Goal: Task Accomplishment & Management: Complete application form

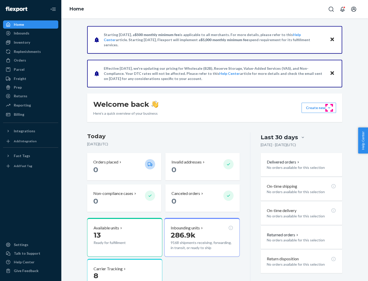
click at [329, 108] on button "Create new Create new inbound Create new order Create new product" at bounding box center [319, 108] width 35 height 10
click at [31, 33] on div "Inbounds" at bounding box center [31, 33] width 54 height 7
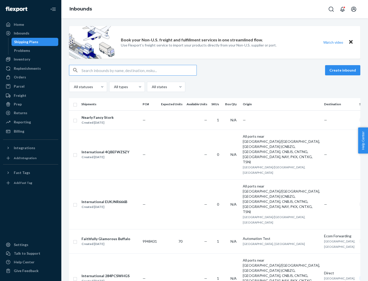
click at [344, 70] on button "Create inbound" at bounding box center [342, 70] width 35 height 10
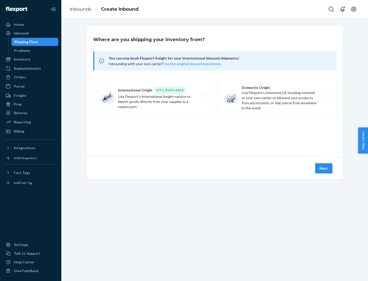
click at [277, 98] on label "Domestic Origin Use Flexport’s extensive US trucking network or your own carrie…" at bounding box center [277, 98] width 120 height 38
click at [327, 98] on input "Domestic Origin Use Flexport’s extensive US trucking network or your own carrie…" at bounding box center [328, 97] width 3 height 3
radio input "true"
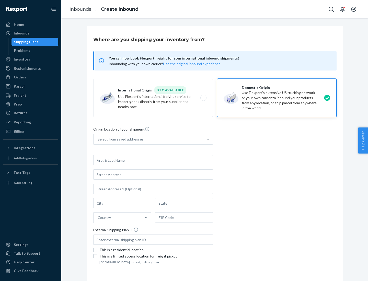
click at [119, 139] on div "Select from saved addresses" at bounding box center [121, 139] width 46 height 5
click at [98, 139] on input "Select from saved addresses" at bounding box center [98, 139] width 1 height 5
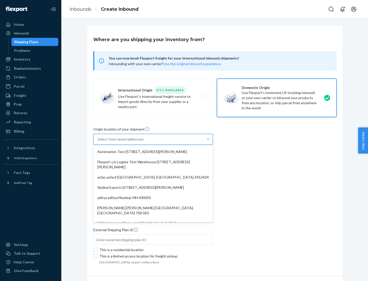
scroll to position [2, 0]
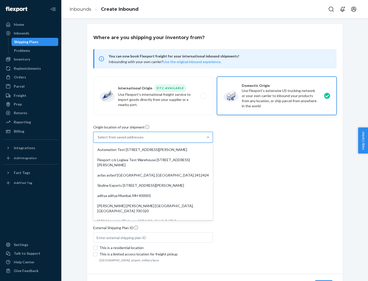
click at [153, 150] on div "Automation Test [STREET_ADDRESS][PERSON_NAME]" at bounding box center [153, 150] width 118 height 10
click at [98, 140] on input "option Automation Test [STREET_ADDRESS][PERSON_NAME]. 9 results available. Use …" at bounding box center [98, 137] width 1 height 5
type input "Automation Test"
type input "9th Floor"
type input "[GEOGRAPHIC_DATA]"
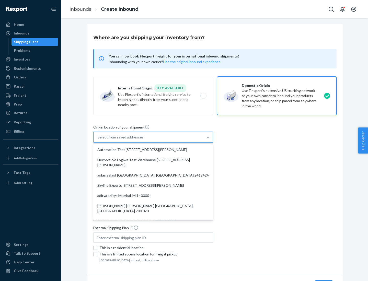
type input "CA"
type input "94104"
type input "[STREET_ADDRESS][PERSON_NAME]"
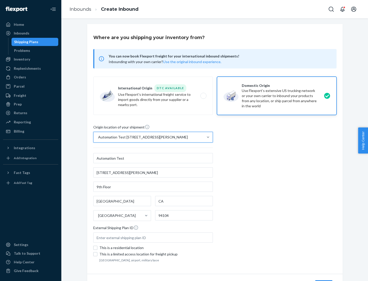
scroll to position [30, 0]
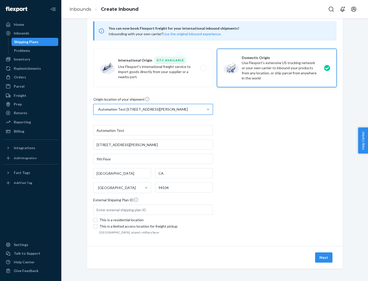
click at [324, 258] on button "Next" at bounding box center [323, 258] width 17 height 10
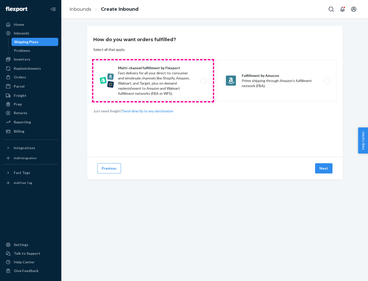
click at [153, 81] on label "Multi-channel fulfillment by Flexport Fast delivery for all your direct-to-cons…" at bounding box center [153, 80] width 120 height 41
click at [203, 81] on input "Multi-channel fulfillment by Flexport Fast delivery for all your direct-to-cons…" at bounding box center [204, 80] width 3 height 3
radio input "true"
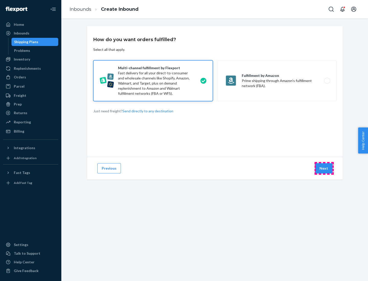
click at [324, 168] on button "Next" at bounding box center [323, 168] width 17 height 10
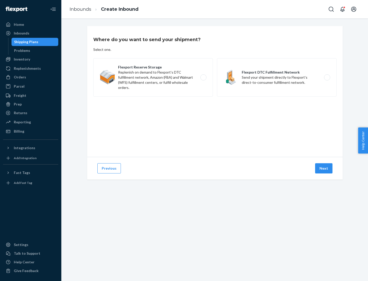
click at [277, 77] on label "Flexport DTC Fulfillment Network Send your shipment directly to Flexport's dire…" at bounding box center [277, 77] width 120 height 38
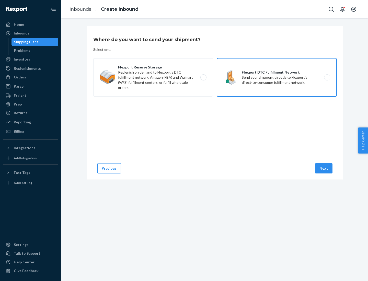
click at [327, 77] on input "Flexport DTC Fulfillment Network Send your shipment directly to Flexport's dire…" at bounding box center [328, 77] width 3 height 3
radio input "true"
click at [324, 168] on button "Next" at bounding box center [323, 168] width 17 height 10
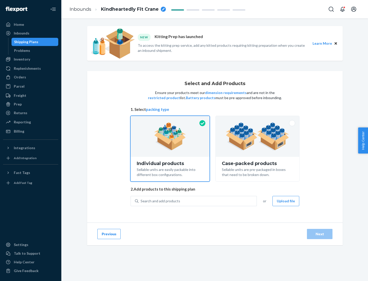
click at [258, 137] on img at bounding box center [258, 136] width 64 height 28
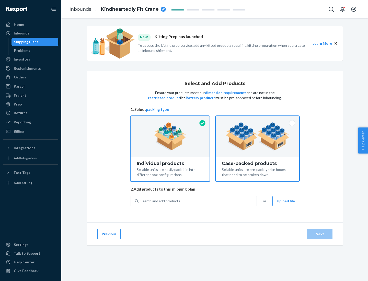
click at [258, 119] on input "Case-packed products Sellable units are pre-packaged in boxes that need to be b…" at bounding box center [257, 117] width 3 height 3
radio input "true"
radio input "false"
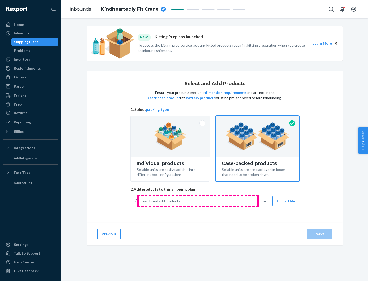
click at [198, 201] on div "Search and add products" at bounding box center [198, 201] width 118 height 9
click at [141, 201] on input "Search and add products" at bounding box center [141, 201] width 1 height 5
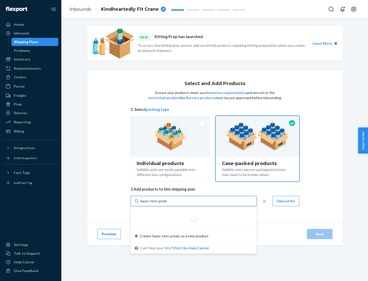
type input "basic-test-product-1"
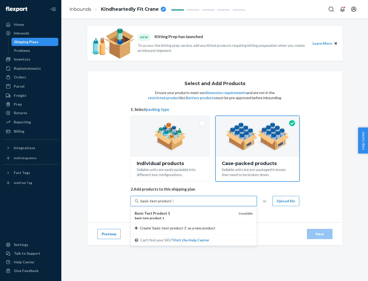
click at [185, 218] on div "basic - test - product - 1" at bounding box center [185, 218] width 100 height 4
click at [173, 204] on input "basic-test-product-1" at bounding box center [157, 201] width 33 height 5
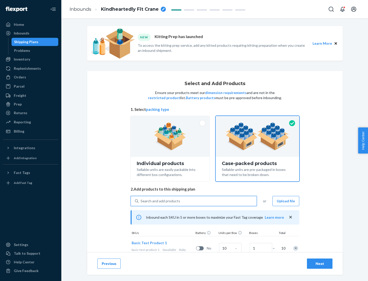
scroll to position [18, 0]
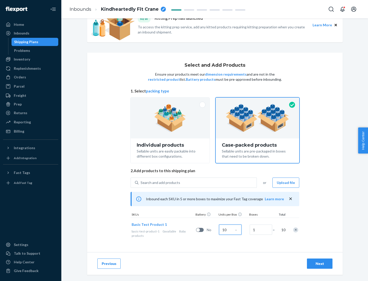
type input "10"
type input "7"
click at [320, 264] on div "Next" at bounding box center [319, 263] width 17 height 5
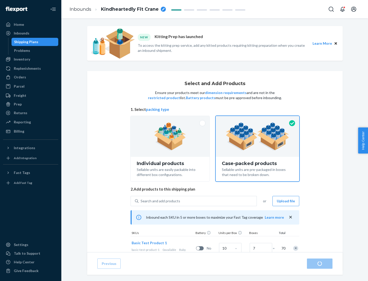
radio input "true"
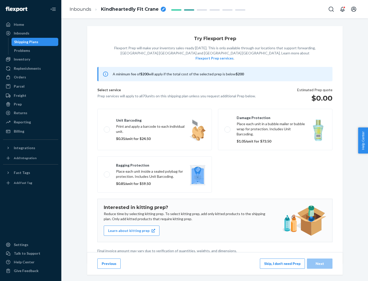
scroll to position [1, 0]
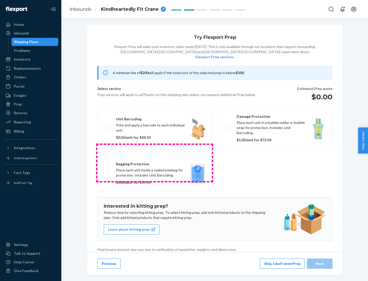
click at [155, 163] on label "Bagging protection Place each unit inside a sealed polybag for protection. Incl…" at bounding box center [154, 173] width 115 height 36
click at [107, 172] on input "Bagging protection Place each unit inside a sealed polybag for protection. Incl…" at bounding box center [105, 173] width 3 height 3
checkbox input "true"
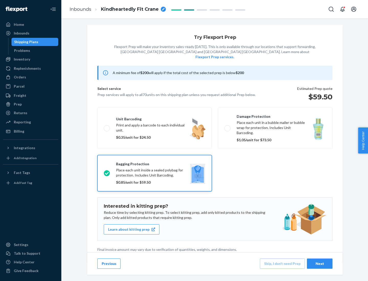
click at [320, 264] on div "Next" at bounding box center [319, 263] width 17 height 5
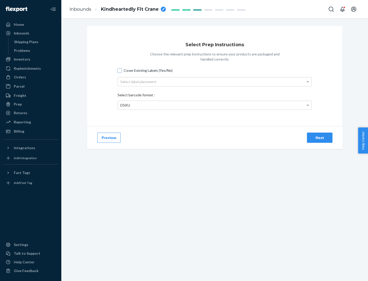
click at [120, 70] on input "Cover Existing Labels (Yes/No)" at bounding box center [120, 71] width 4 height 4
checkbox input "true"
click at [215, 82] on div "Select label placement" at bounding box center [215, 81] width 194 height 9
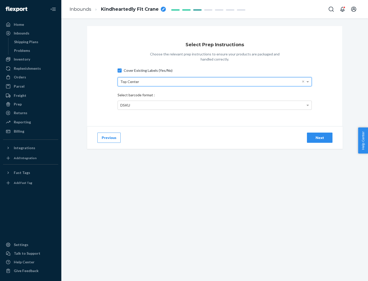
click at [215, 105] on div "DSKU" at bounding box center [215, 105] width 194 height 9
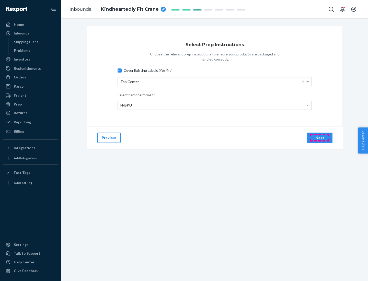
click at [320, 138] on div "Next" at bounding box center [319, 137] width 17 height 5
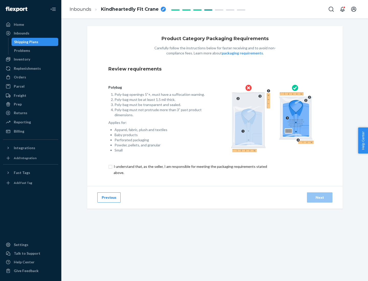
click at [190, 169] on input "checkbox" at bounding box center [193, 170] width 170 height 12
checkbox input "true"
click at [320, 197] on div "Next" at bounding box center [319, 197] width 17 height 5
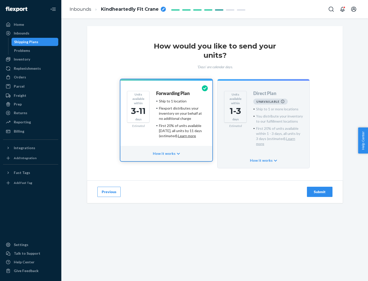
click at [173, 93] on h4 "Forwarding Plan" at bounding box center [172, 93] width 33 height 5
click at [320, 189] on div "Submit" at bounding box center [319, 191] width 17 height 5
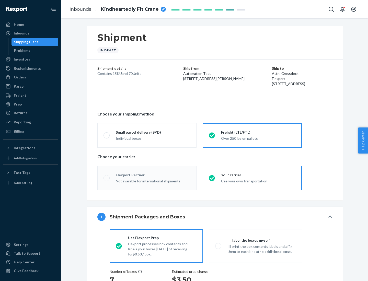
radio input "true"
radio input "false"
radio input "true"
radio input "false"
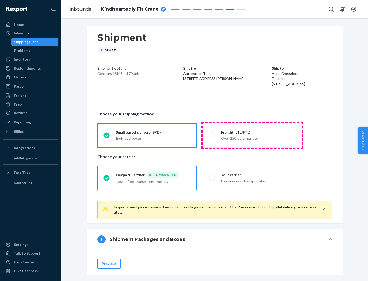
click at [252, 135] on div "Over 250 lbs on pallets" at bounding box center [258, 138] width 75 height 6
click at [212, 135] on input "Freight (LTL/FTL) Over 250 lbs on pallets" at bounding box center [210, 135] width 3 height 3
radio input "true"
radio input "false"
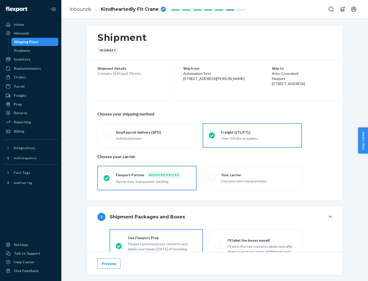
scroll to position [28, 0]
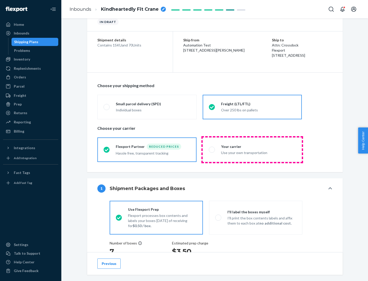
click at [252, 150] on div "Use your own transportation" at bounding box center [258, 152] width 75 height 6
click at [212, 150] on input "Your carrier Use your own transportation" at bounding box center [210, 149] width 3 height 3
radio input "true"
radio input "false"
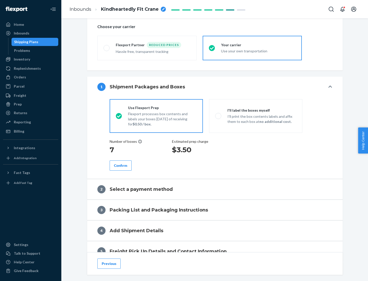
scroll to position [96, 0]
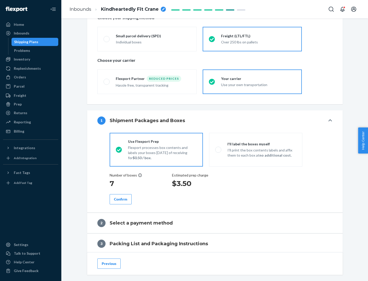
click at [256, 150] on p "I’ll print the box contents labels and affix them to each box at no additional …" at bounding box center [262, 153] width 69 height 10
click at [219, 150] on input "I'll label the boxes myself I’ll print the box contents labels and affix them t…" at bounding box center [216, 149] width 3 height 3
radio input "true"
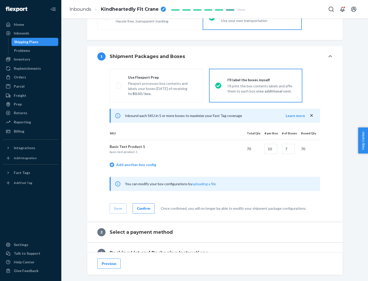
scroll to position [88, 0]
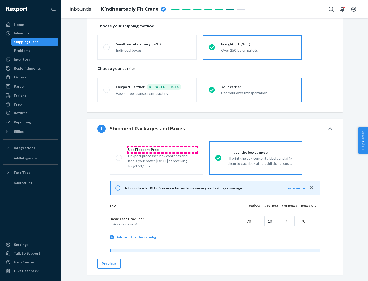
click at [162, 150] on div "Use Flexport Prep" at bounding box center [162, 149] width 69 height 5
click at [119, 156] on input "Use Flexport Prep Flexport processes box contents and labels your boxes [DATE] …" at bounding box center [117, 157] width 3 height 3
radio input "true"
radio input "false"
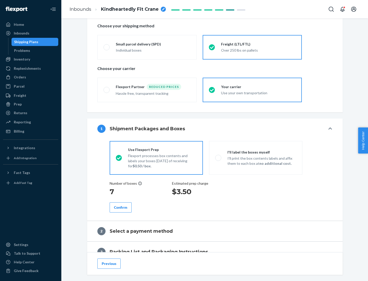
scroll to position [146, 0]
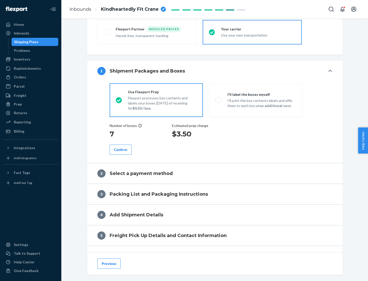
click at [121, 150] on div "Confirm" at bounding box center [120, 149] width 13 height 5
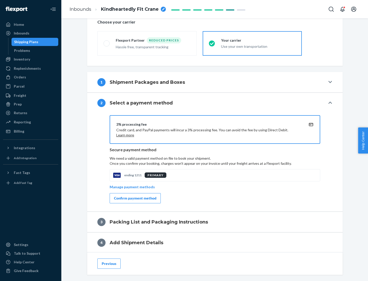
scroll to position [183, 0]
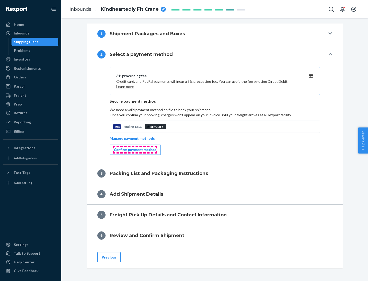
click at [135, 150] on div "Confirm payment method" at bounding box center [135, 149] width 42 height 5
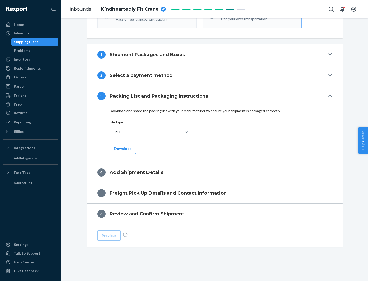
scroll to position [161, 0]
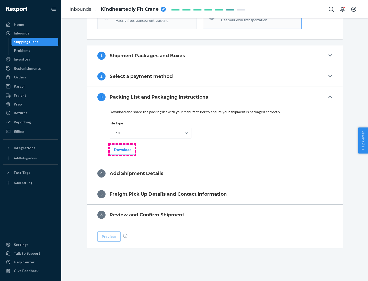
click at [122, 150] on button "Download" at bounding box center [123, 150] width 26 height 10
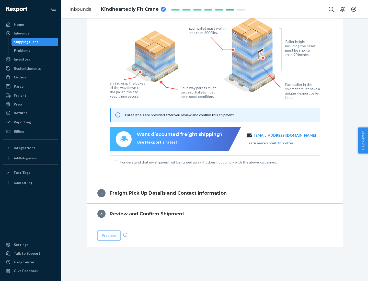
click at [215, 162] on span "I understand that my shipment will be turned away if it does not comply with th…" at bounding box center [218, 162] width 196 height 5
click at [118, 162] on input "I understand that my shipment will be turned away if it does not comply with th…" at bounding box center [116, 162] width 4 height 4
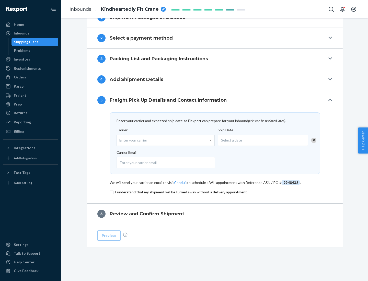
scroll to position [200, 0]
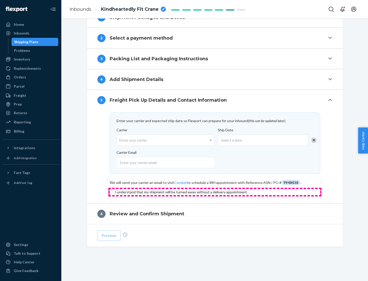
click at [215, 192] on input "checkbox" at bounding box center [215, 192] width 211 height 6
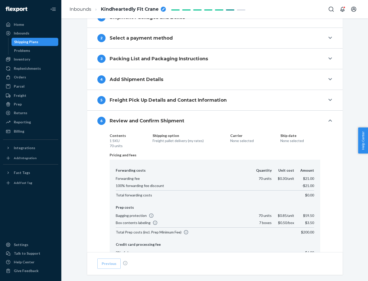
scroll to position [273, 0]
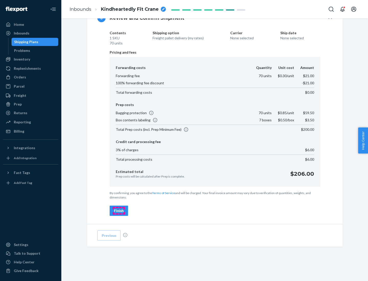
click at [119, 211] on div "Finish" at bounding box center [119, 210] width 10 height 5
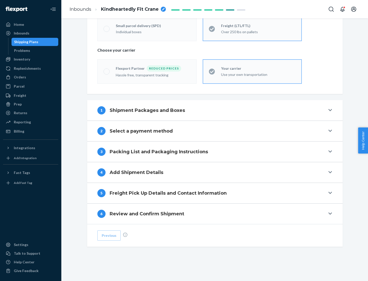
scroll to position [107, 0]
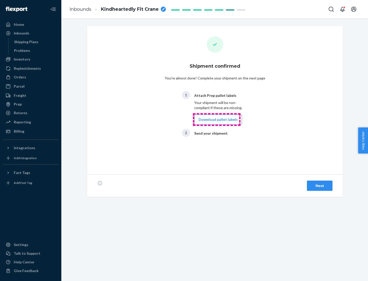
click at [217, 120] on button "Download pallet labels" at bounding box center [218, 120] width 48 height 10
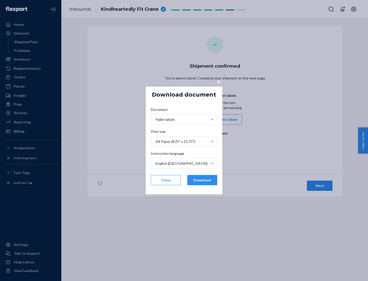
click at [202, 180] on button "Download" at bounding box center [202, 180] width 30 height 10
click at [219, 82] on span "×" at bounding box center [219, 81] width 4 height 9
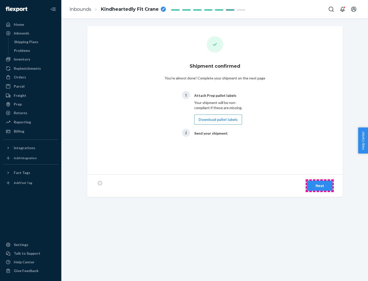
click at [320, 186] on div "Next" at bounding box center [319, 185] width 17 height 5
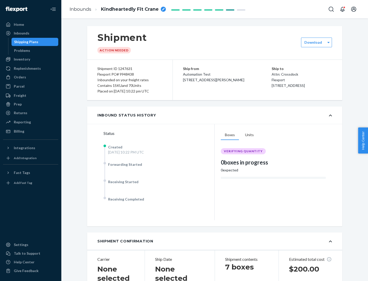
scroll to position [110, 0]
